Goal: Check status: Check status

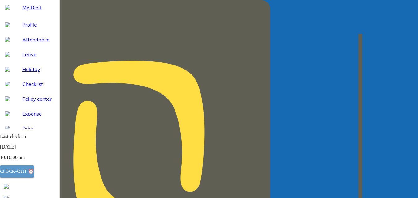
click at [31, 173] on div "Clock-out ⏰" at bounding box center [17, 172] width 34 height 8
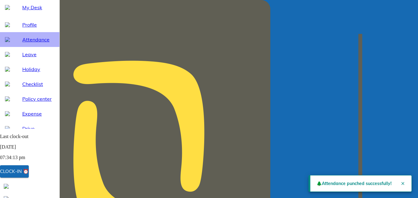
click at [30, 43] on span "Attendance" at bounding box center [38, 39] width 32 height 7
select select "9"
